Goal: Task Accomplishment & Management: Manage account settings

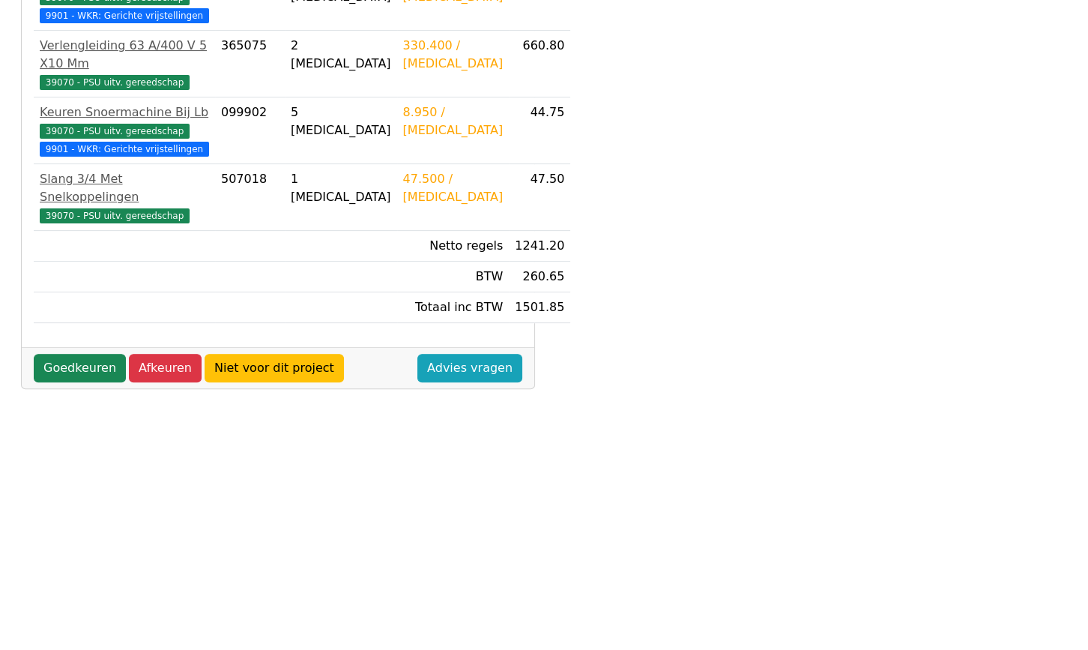
scroll to position [461, 0]
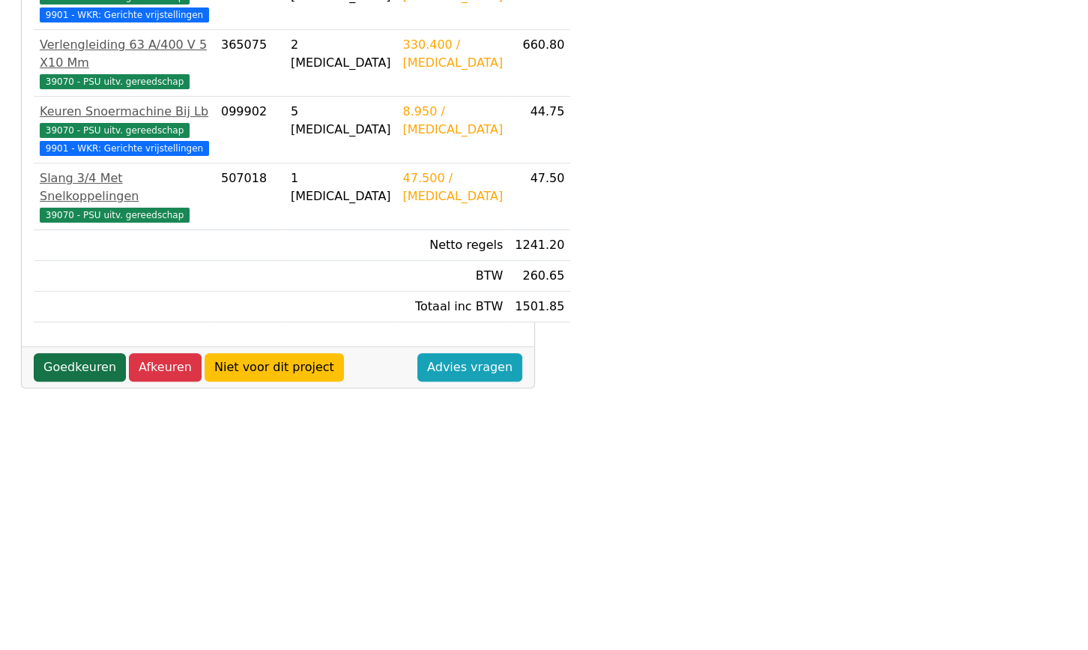
click at [103, 360] on link "Goedkeuren" at bounding box center [80, 367] width 92 height 28
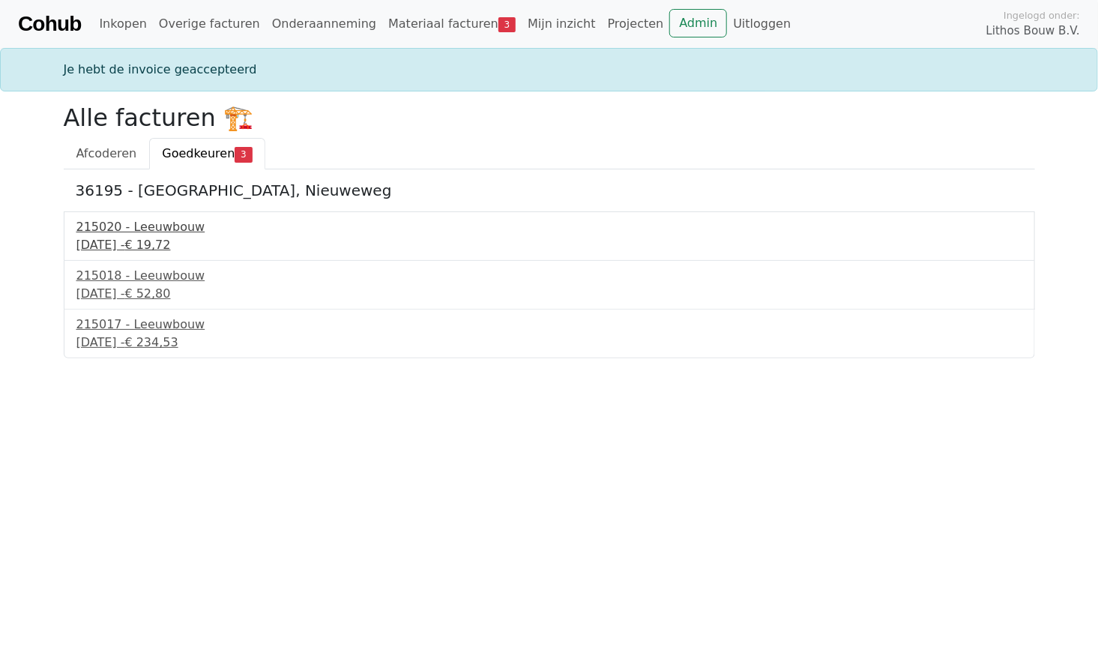
click at [105, 235] on div "215020 - Leeuwbouw" at bounding box center [549, 227] width 946 height 18
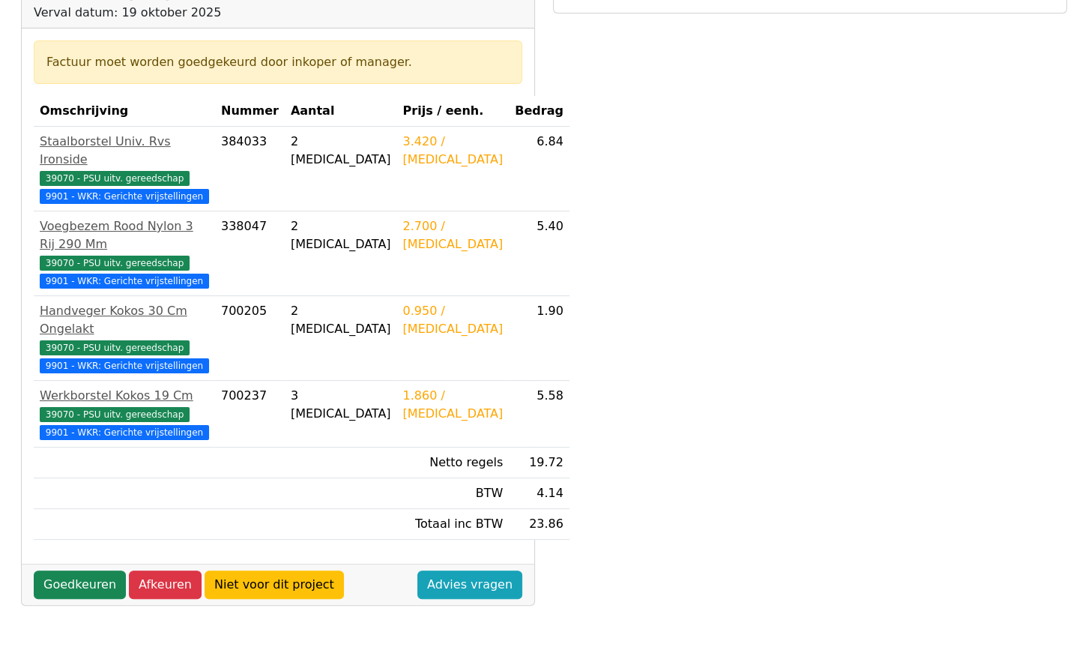
scroll to position [272, 0]
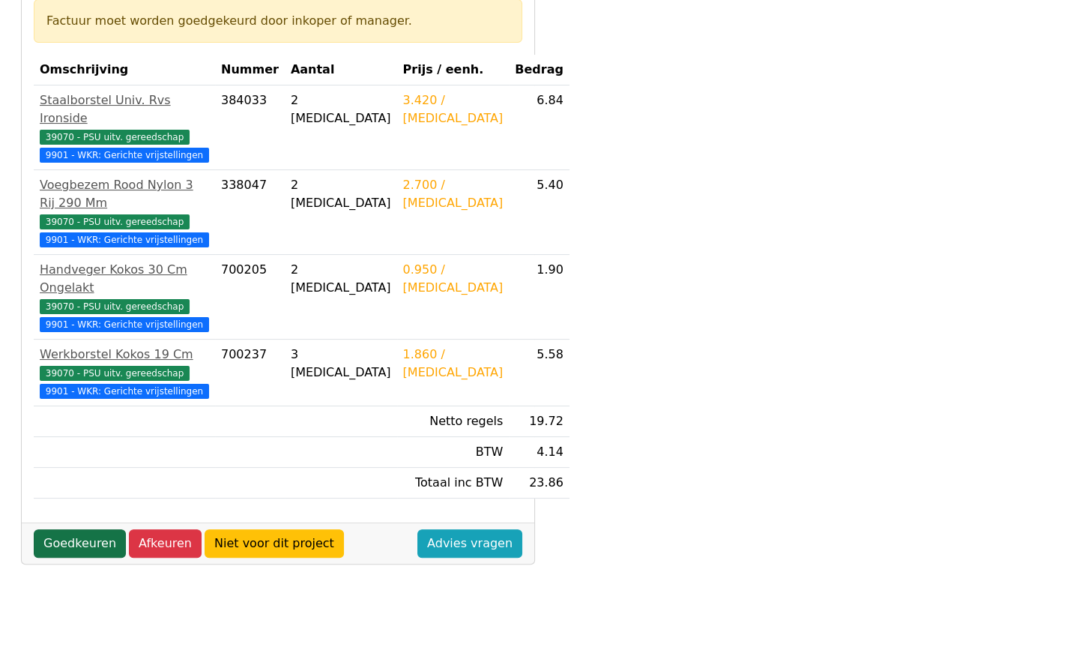
click at [80, 535] on link "Goedkeuren" at bounding box center [80, 543] width 92 height 28
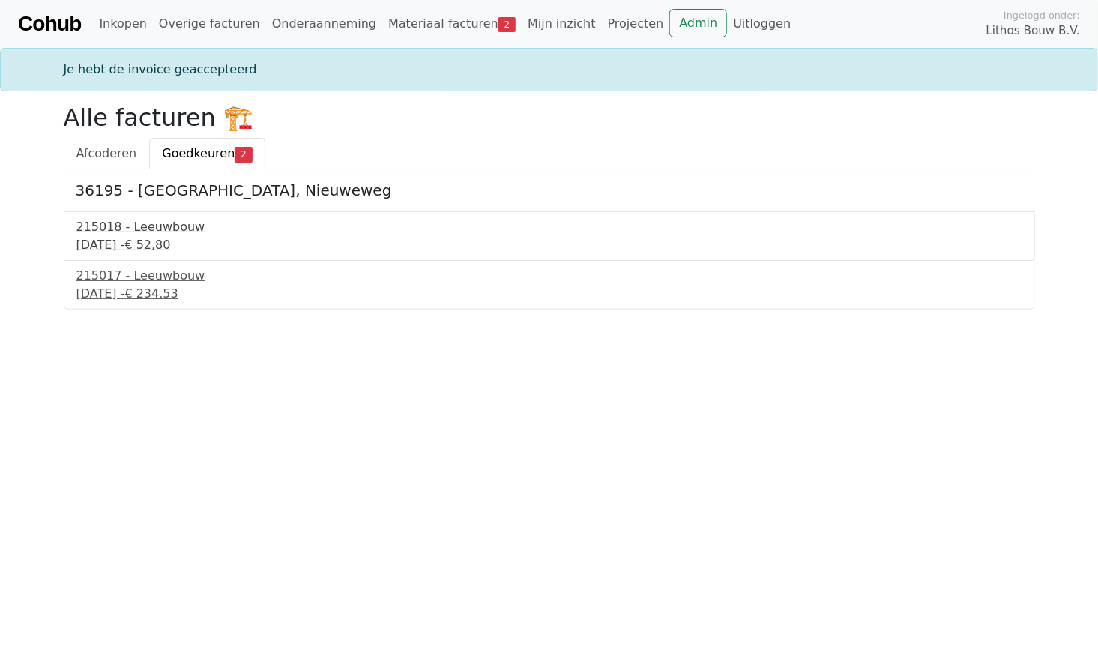
click at [103, 237] on div "[DATE] - € 52,80" at bounding box center [549, 245] width 946 height 18
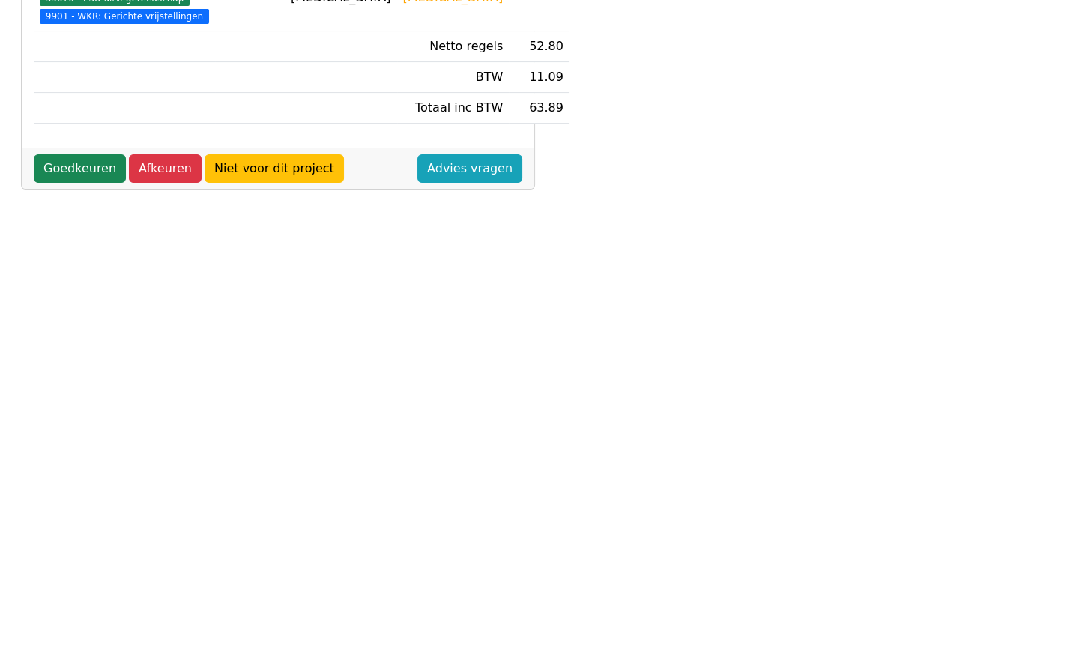
scroll to position [461, 0]
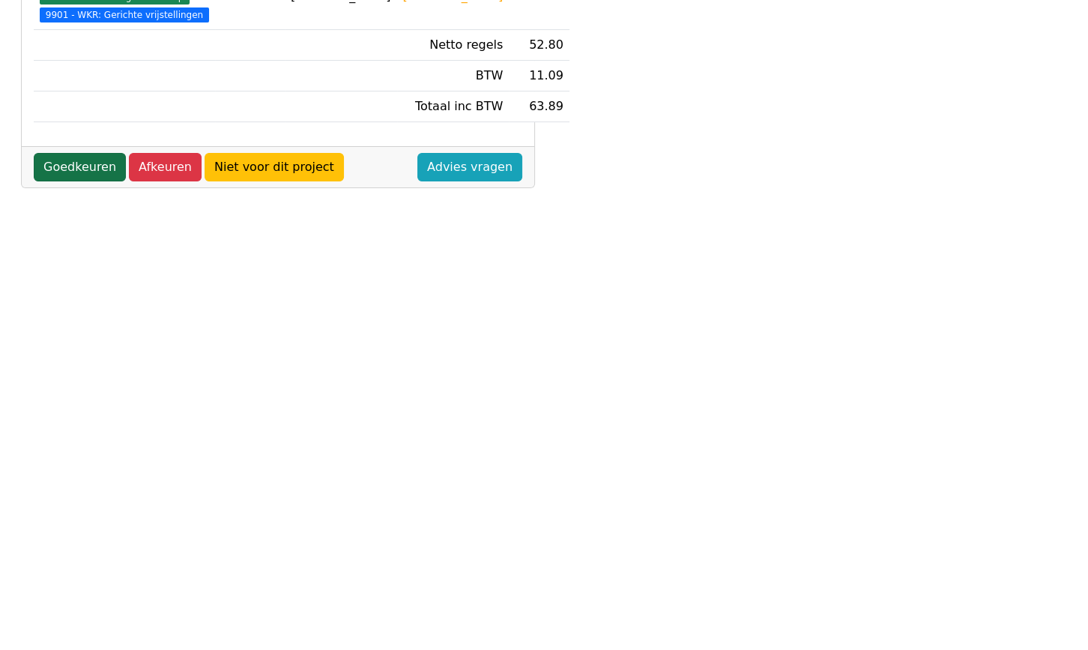
click at [72, 181] on link "Goedkeuren" at bounding box center [80, 167] width 92 height 28
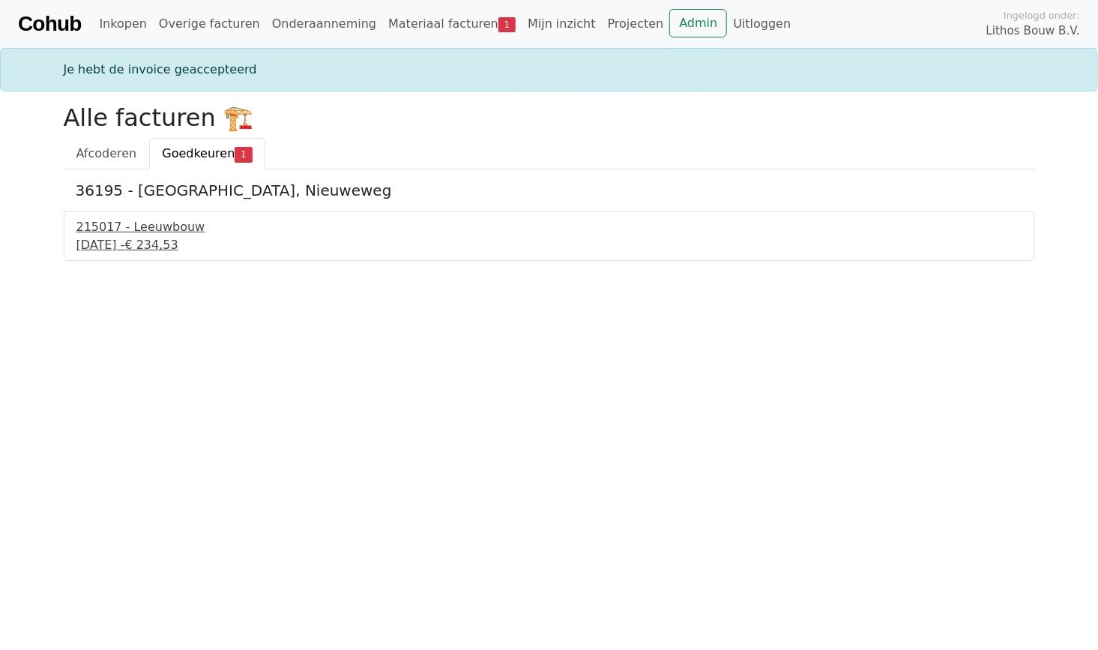
click at [117, 232] on div "215017 - Leeuwbouw" at bounding box center [549, 227] width 946 height 18
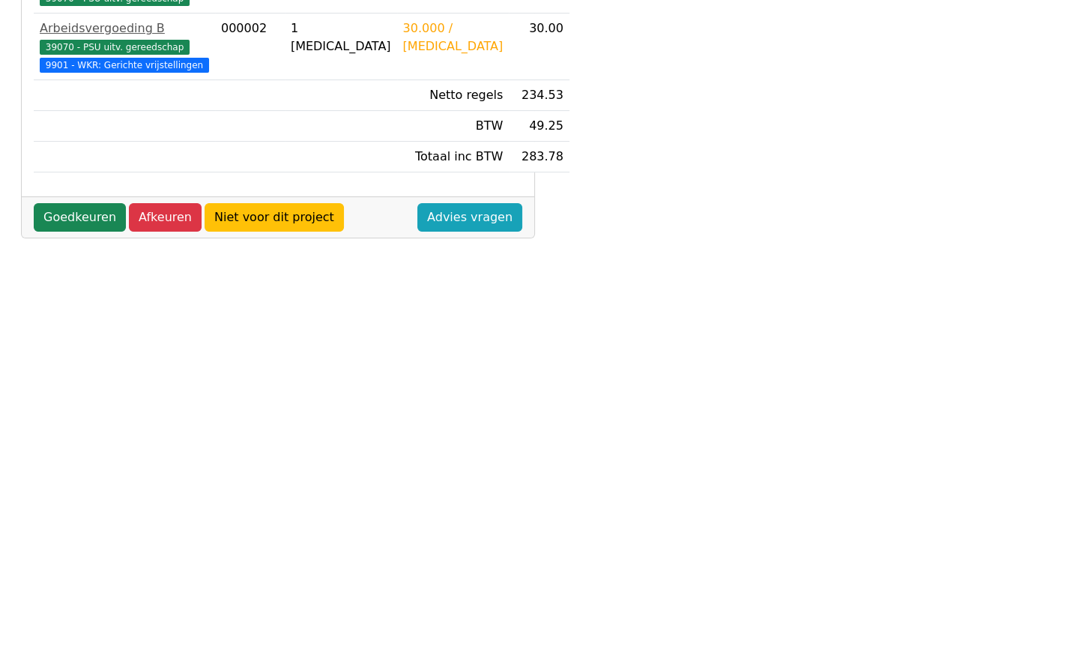
scroll to position [461, 0]
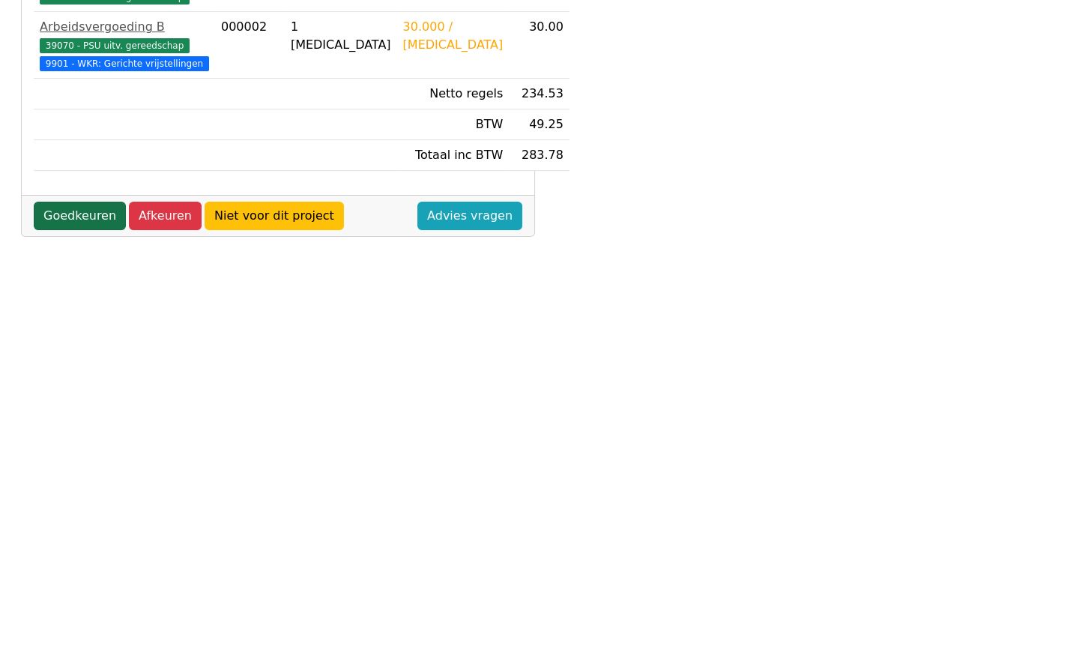
click at [73, 230] on link "Goedkeuren" at bounding box center [80, 216] width 92 height 28
